Goal: Information Seeking & Learning: Understand process/instructions

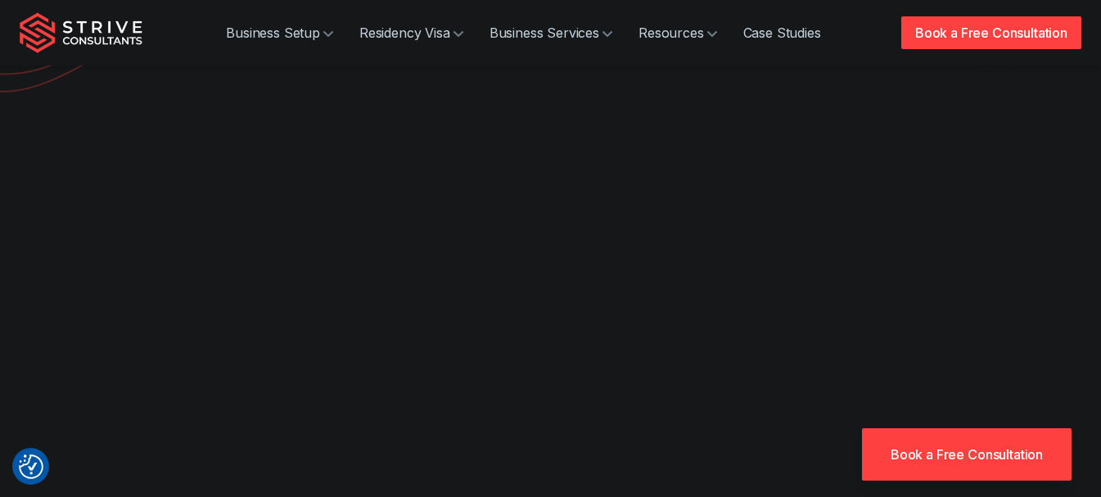
scroll to position [328, 0]
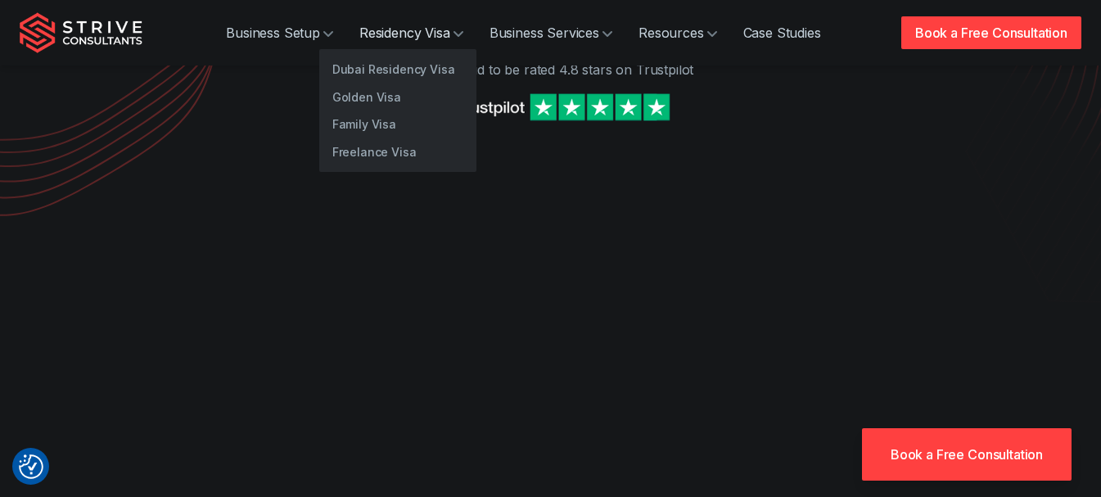
click at [417, 30] on link "Residency Visa" at bounding box center [411, 32] width 130 height 33
click at [373, 131] on link "Family Visa" at bounding box center [397, 125] width 157 height 28
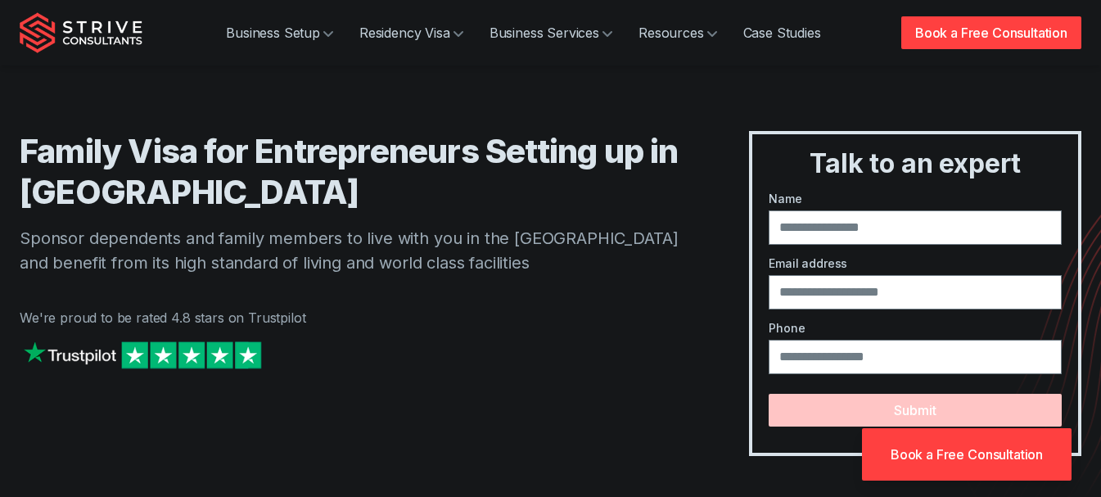
scroll to position [328, 0]
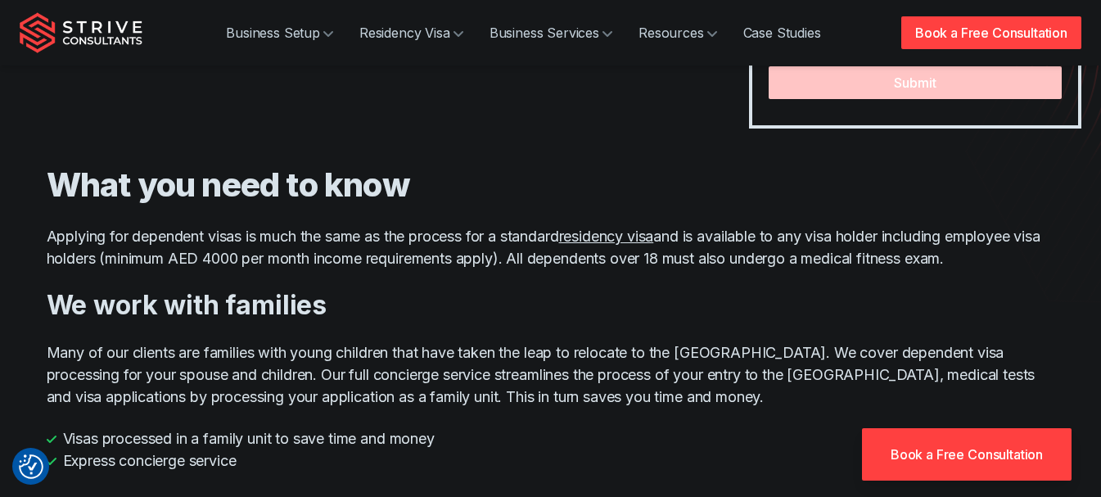
drag, startPoint x: 52, startPoint y: 237, endPoint x: 1037, endPoint y: 257, distance: 984.4
click at [1037, 257] on p "Applying for dependent visas is much the same as the process for a standard res…" at bounding box center [551, 247] width 1009 height 44
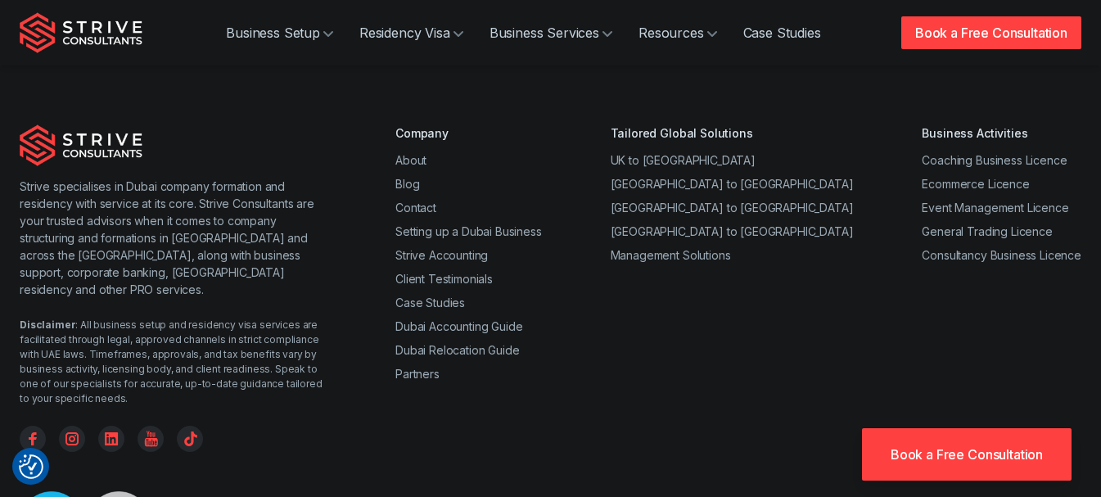
scroll to position [1638, 0]
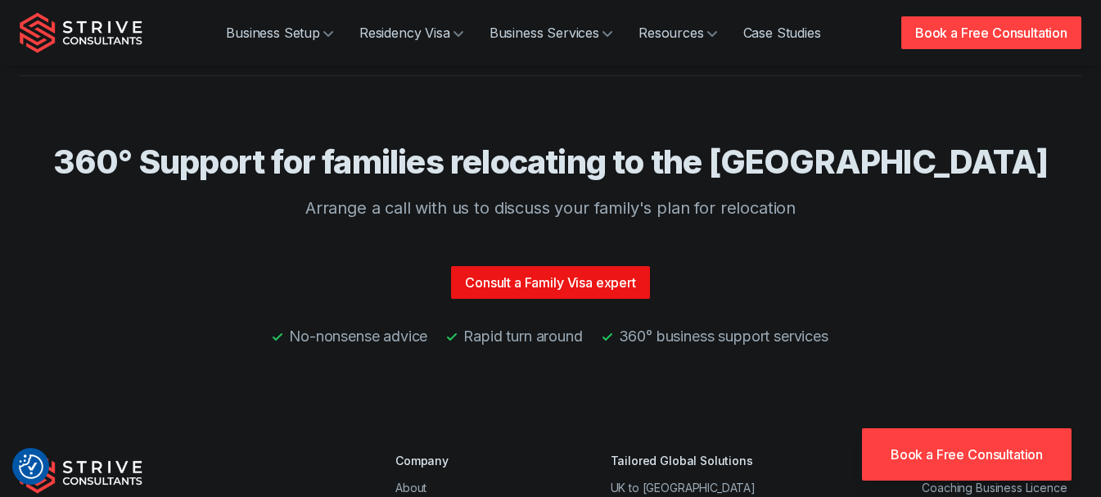
click at [572, 293] on link "Consult a Family Visa expert" at bounding box center [550, 282] width 199 height 33
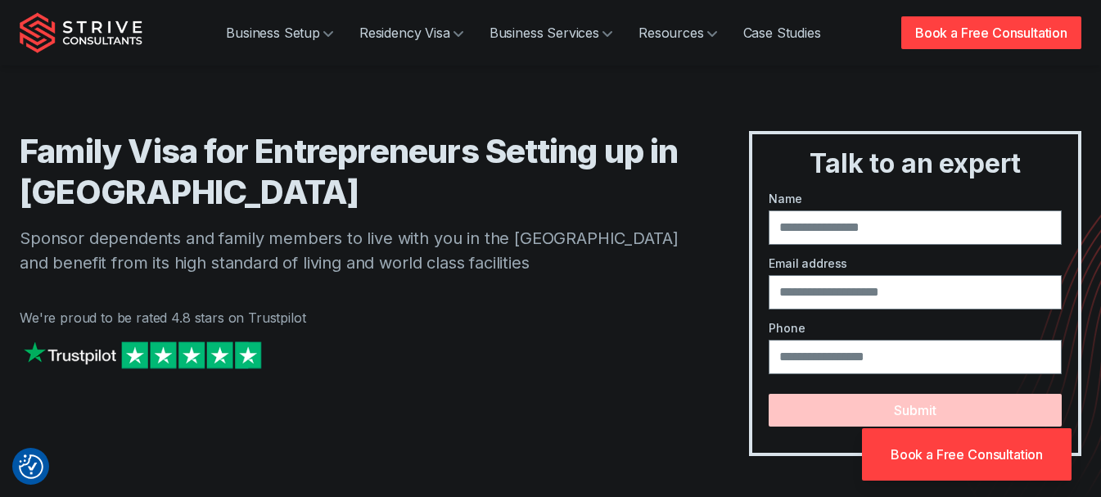
scroll to position [1118, 0]
